Goal: Transaction & Acquisition: Purchase product/service

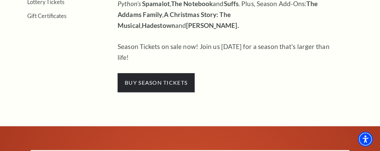
scroll to position [341, 0]
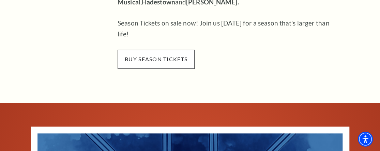
click at [153, 50] on span "buy season tickets" at bounding box center [156, 59] width 77 height 19
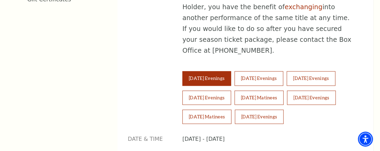
scroll to position [477, 0]
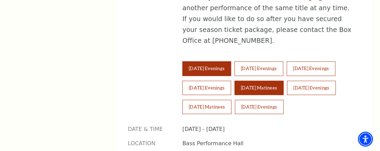
click at [283, 81] on button "[DATE] Matinees" at bounding box center [258, 88] width 49 height 14
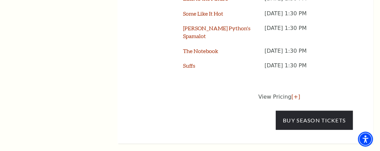
scroll to position [716, 0]
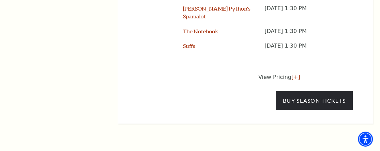
click at [285, 73] on p "View Pricing [+]" at bounding box center [305, 77] width 94 height 8
click at [292, 74] on link "[+]" at bounding box center [295, 77] width 9 height 6
